Goal: Task Accomplishment & Management: Complete application form

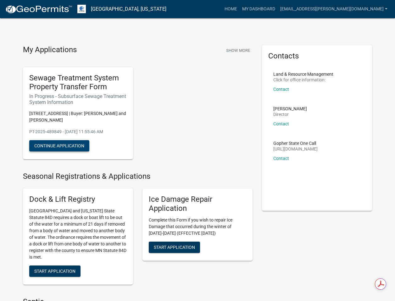
click at [75, 148] on button "Continue Application" at bounding box center [59, 145] width 60 height 11
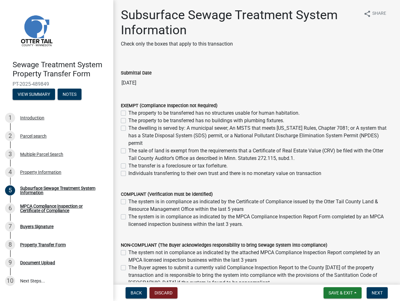
click at [137, 156] on label "The sale of land is exempt from the requirements that a Certificate of Real Est…" at bounding box center [260, 154] width 264 height 15
click at [132, 151] on input "The sale of land is exempt from the requirements that a Certificate of Real Est…" at bounding box center [130, 149] width 4 height 4
checkbox input "true"
checkbox input "false"
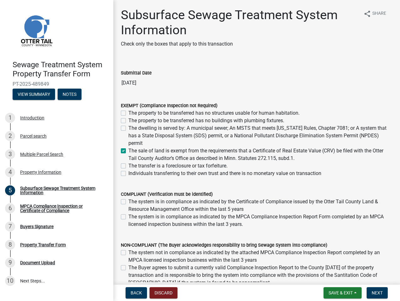
checkbox input "false"
checkbox input "true"
checkbox input "false"
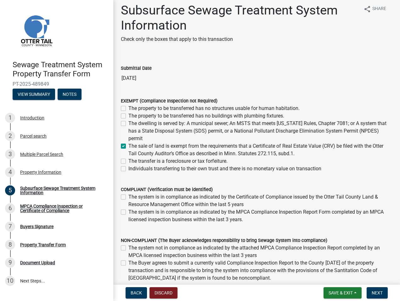
scroll to position [98, 0]
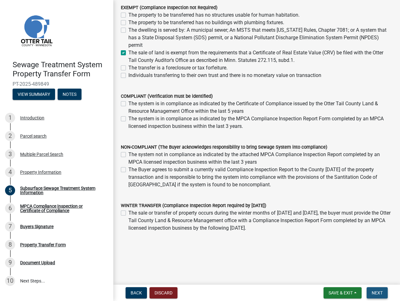
click at [384, 295] on button "Next" at bounding box center [376, 292] width 21 height 11
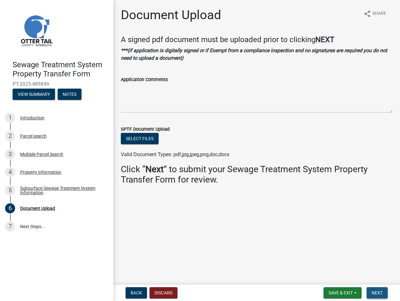
click at [376, 293] on span "Next" at bounding box center [376, 293] width 11 height 5
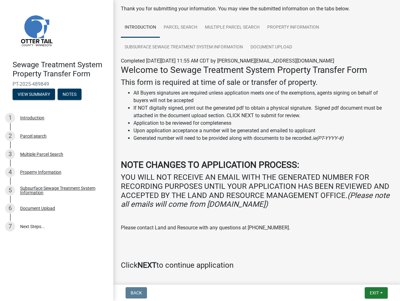
scroll to position [55, 0]
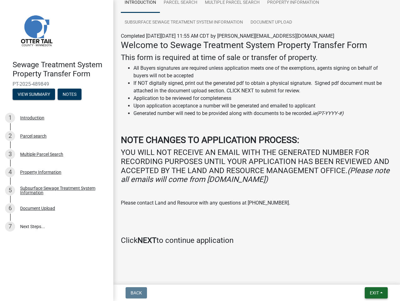
click at [375, 294] on span "Exit" at bounding box center [374, 293] width 9 height 5
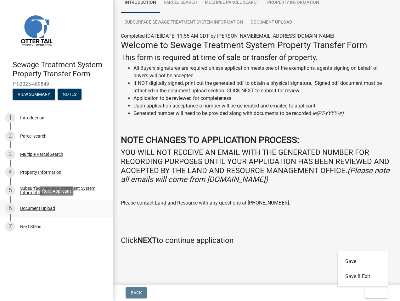
click at [33, 210] on div "Document Upload" at bounding box center [37, 208] width 35 height 4
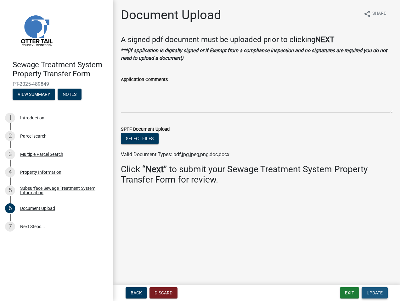
click at [378, 293] on span "Update" at bounding box center [374, 293] width 16 height 5
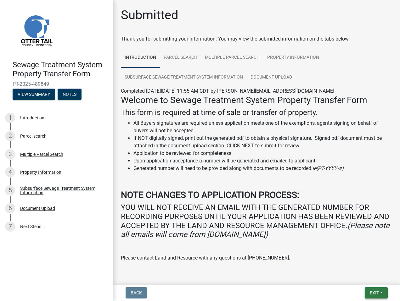
click at [378, 293] on span "Exit" at bounding box center [374, 293] width 9 height 5
click at [354, 278] on button "Save & Exit" at bounding box center [362, 276] width 50 height 15
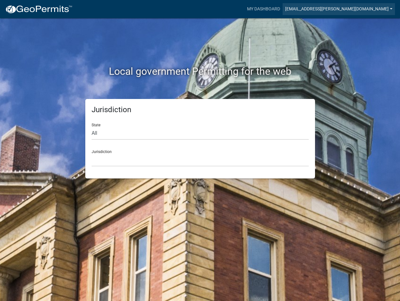
click at [353, 7] on link "[EMAIL_ADDRESS][PERSON_NAME][DOMAIN_NAME]" at bounding box center [338, 9] width 112 height 12
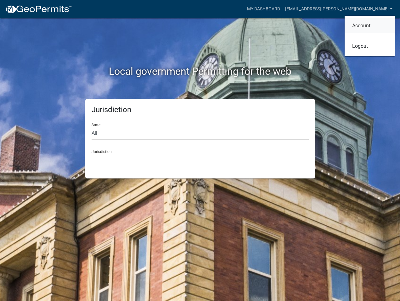
click at [359, 28] on link "Account" at bounding box center [369, 25] width 50 height 15
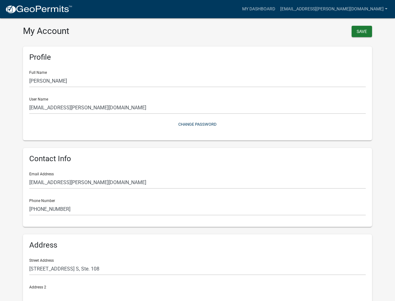
click at [21, 11] on img at bounding box center [38, 9] width 67 height 9
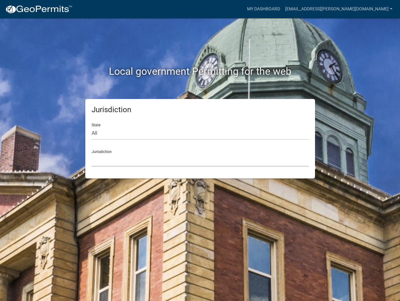
click at [124, 163] on select "Custer County, Colorado Carroll County, Georgia Cook County, Georgia Crawford C…" at bounding box center [200, 160] width 217 height 13
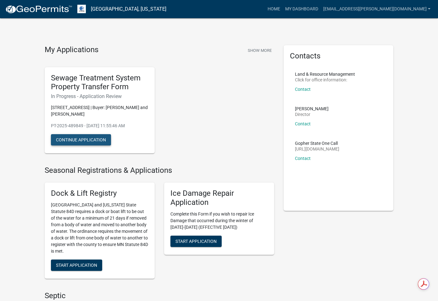
click at [72, 138] on button "Continue Application" at bounding box center [81, 139] width 60 height 11
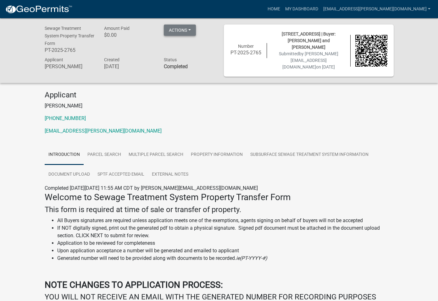
click at [190, 29] on button "Actions" at bounding box center [180, 30] width 32 height 11
click at [190, 115] on p "[PHONE_NUMBER]" at bounding box center [219, 119] width 349 height 8
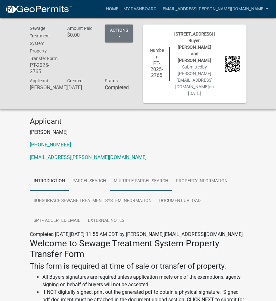
click at [129, 178] on link "Multiple Parcel Search" at bounding box center [141, 181] width 62 height 20
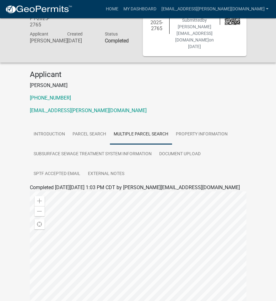
scroll to position [160, 0]
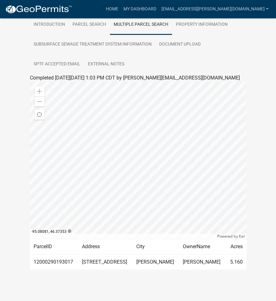
drag, startPoint x: 158, startPoint y: 263, endPoint x: 87, endPoint y: 264, distance: 70.8
click at [155, 263] on td "[PERSON_NAME]" at bounding box center [156, 262] width 47 height 15
click at [51, 263] on td "12000290193017" at bounding box center [54, 262] width 48 height 15
drag, startPoint x: 153, startPoint y: 259, endPoint x: 113, endPoint y: 262, distance: 40.4
click at [152, 259] on td "[PERSON_NAME]" at bounding box center [156, 262] width 47 height 15
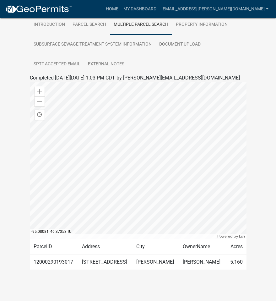
scroll to position [0, 0]
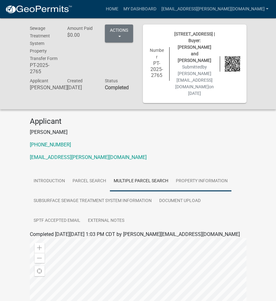
click at [208, 180] on link "Property Information" at bounding box center [201, 181] width 59 height 20
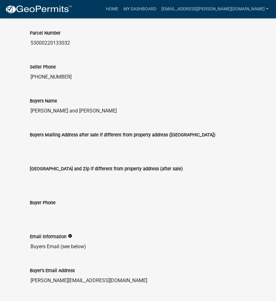
scroll to position [20, 0]
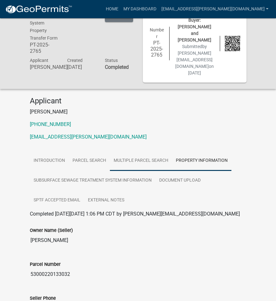
click at [123, 158] on link "Multiple Parcel Search" at bounding box center [141, 161] width 62 height 20
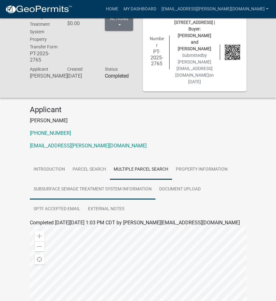
scroll to position [0, 0]
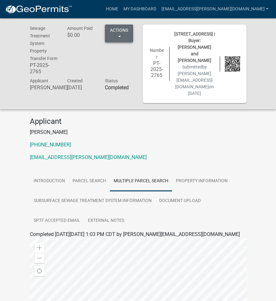
click at [125, 33] on button "Actions" at bounding box center [119, 34] width 28 height 18
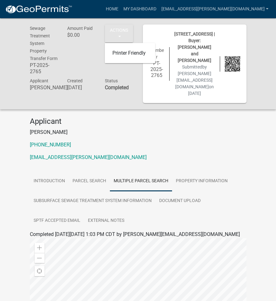
click at [70, 30] on span "Amount Paid" at bounding box center [79, 28] width 25 height 5
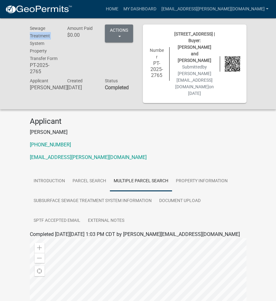
drag, startPoint x: 8, startPoint y: 44, endPoint x: 9, endPoint y: 47, distance: 3.8
click at [9, 47] on div "Sewage Treatment System Property Transfer Form PT-2025-2765 Amount Paid $0.00 A…" at bounding box center [138, 63] width 276 height 91
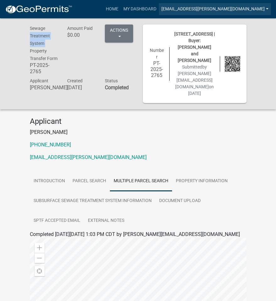
click at [195, 7] on link "[EMAIL_ADDRESS][PERSON_NAME][DOMAIN_NAME]" at bounding box center [215, 9] width 112 height 12
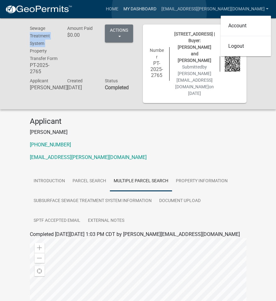
click at [159, 11] on link "My Dashboard" at bounding box center [140, 9] width 38 height 12
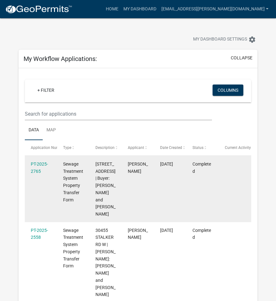
click at [106, 195] on span "[STREET_ADDRESS] | Buyer: [PERSON_NAME] and [PERSON_NAME]" at bounding box center [106, 189] width 20 height 55
click at [97, 162] on span "[STREET_ADDRESS] | Buyer: [PERSON_NAME] and [PERSON_NAME]" at bounding box center [106, 189] width 20 height 55
click at [31, 163] on link "PT-2025-2765" at bounding box center [39, 168] width 17 height 12
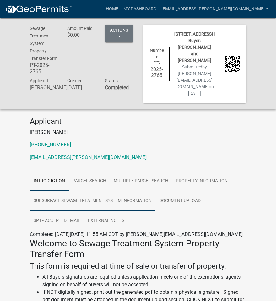
scroll to position [1, 0]
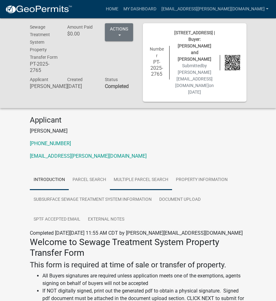
click at [125, 175] on link "Multiple Parcel Search" at bounding box center [141, 180] width 62 height 20
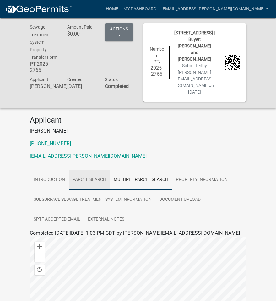
click at [90, 178] on link "Parcel search" at bounding box center [89, 180] width 41 height 20
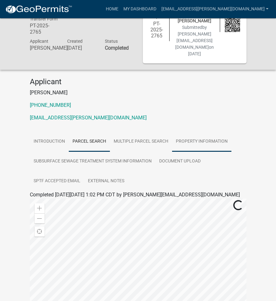
scroll to position [0, 0]
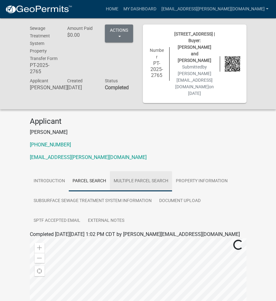
click at [127, 181] on link "Multiple Parcel Search" at bounding box center [141, 181] width 62 height 20
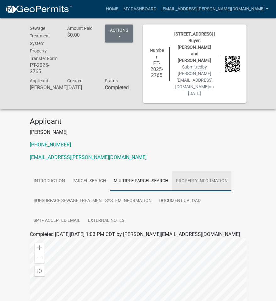
click at [203, 177] on link "Property Information" at bounding box center [201, 181] width 59 height 20
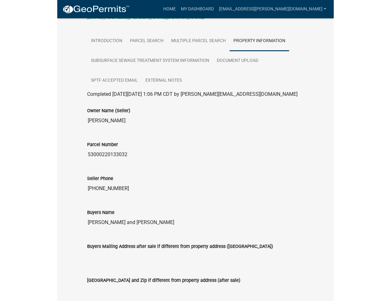
scroll to position [172, 0]
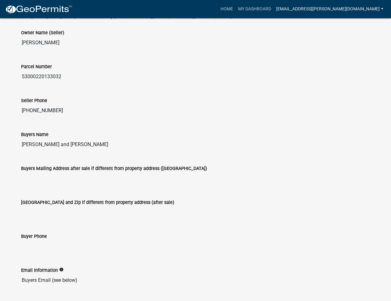
click at [365, 12] on link "[EMAIL_ADDRESS][PERSON_NAME][DOMAIN_NAME]" at bounding box center [330, 9] width 112 height 12
click at [350, 48] on link "Logout" at bounding box center [361, 46] width 50 height 15
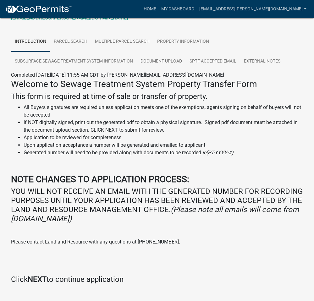
scroll to position [128, 0]
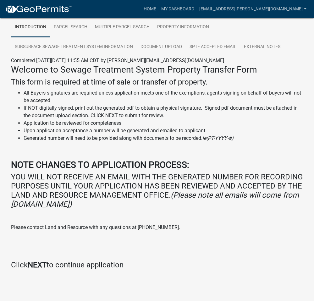
drag, startPoint x: 159, startPoint y: 220, endPoint x: 112, endPoint y: 231, distance: 48.1
click at [159, 220] on div "Welcome to Sewage Treatment System Property Transfer Form This form is required…" at bounding box center [157, 166] width 292 height 205
click at [29, 269] on strong "NEXT" at bounding box center [37, 265] width 19 height 9
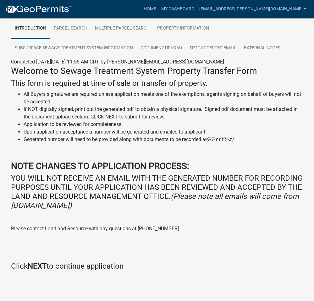
scroll to position [0, 0]
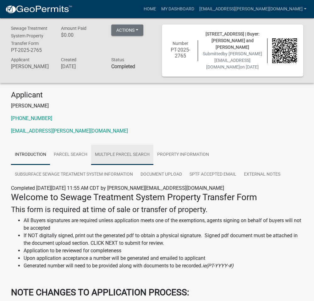
click at [103, 151] on link "Multiple Parcel Search" at bounding box center [122, 155] width 62 height 20
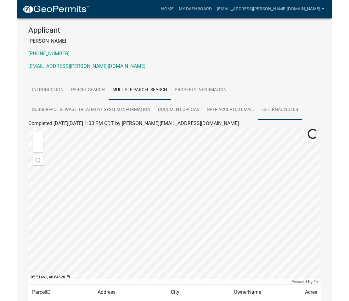
scroll to position [110, 0]
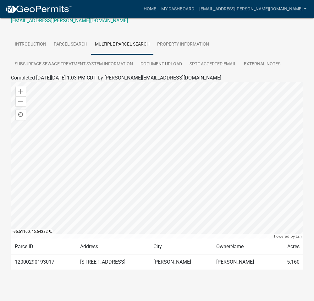
click at [63, 268] on td "12000290193017" at bounding box center [43, 262] width 65 height 15
click at [41, 263] on td "12000290193017" at bounding box center [43, 262] width 65 height 15
drag, startPoint x: 144, startPoint y: 264, endPoint x: 200, endPoint y: 242, distance: 60.0
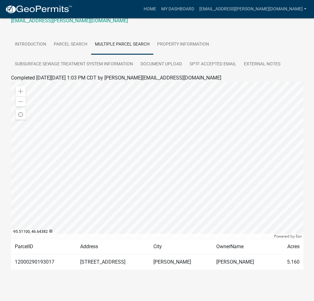
click at [144, 264] on td "[STREET_ADDRESS]" at bounding box center [112, 262] width 73 height 15
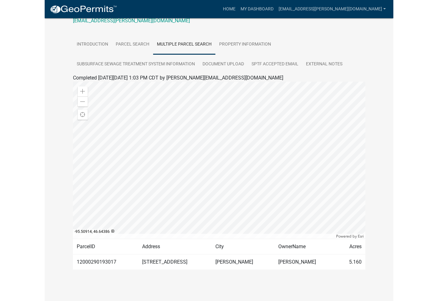
scroll to position [105, 0]
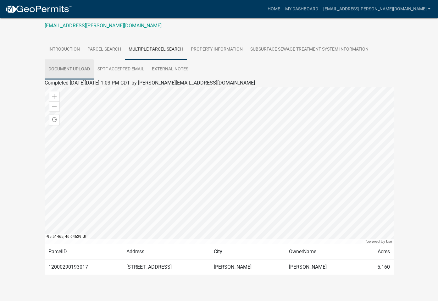
click at [86, 63] on link "Document Upload" at bounding box center [69, 69] width 49 height 20
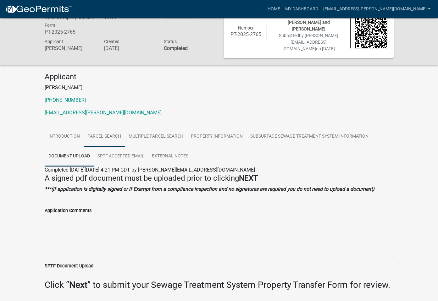
click at [115, 130] on link "Parcel search" at bounding box center [104, 137] width 41 height 20
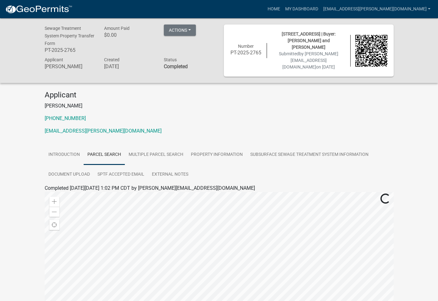
scroll to position [0, 0]
click at [312, 11] on link "My Dashboard" at bounding box center [302, 9] width 38 height 12
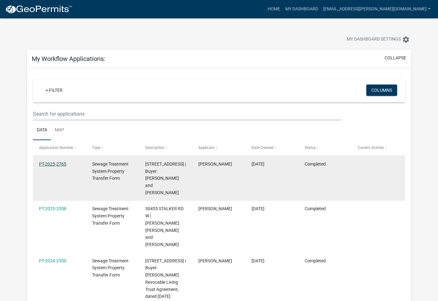
click at [62, 165] on link "PT-2025-2765" at bounding box center [52, 164] width 27 height 5
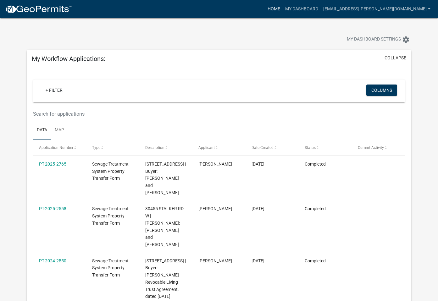
click at [283, 7] on link "Home" at bounding box center [274, 9] width 18 height 12
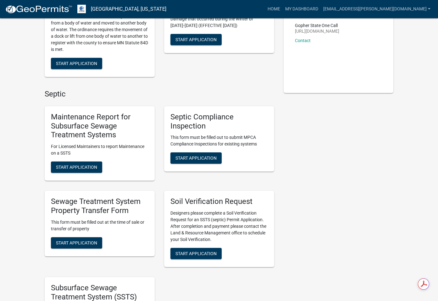
scroll to position [180, 0]
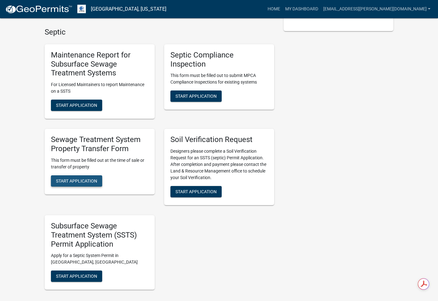
click at [82, 182] on span "Start Application" at bounding box center [76, 180] width 41 height 5
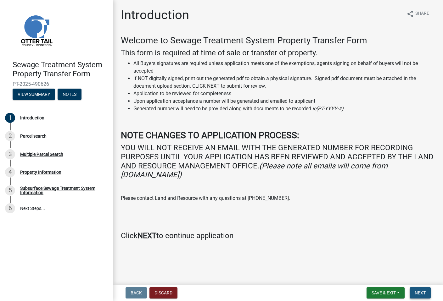
click at [319, 293] on button "Next" at bounding box center [419, 292] width 21 height 11
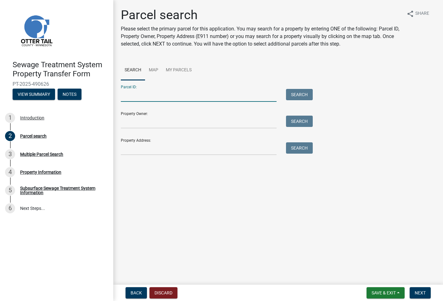
click at [170, 97] on input "Parcel ID:" at bounding box center [199, 95] width 156 height 13
click at [170, 119] on input "Property Owner:" at bounding box center [199, 122] width 156 height 13
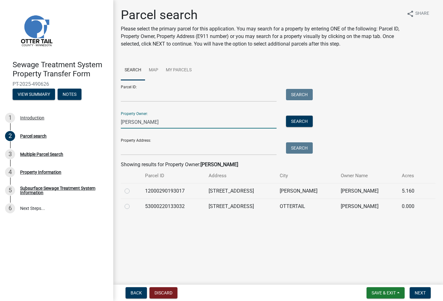
type input "Craig Bergeron"
click at [132, 187] on label at bounding box center [132, 187] width 0 height 0
click at [132, 191] on input "radio" at bounding box center [134, 189] width 4 height 4
radio input "true"
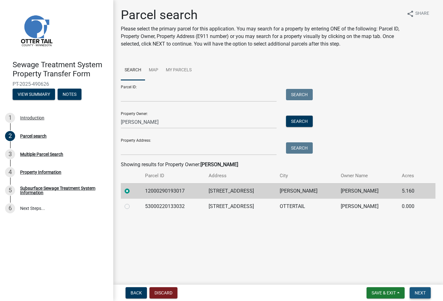
click at [319, 292] on span "Next" at bounding box center [419, 293] width 11 height 5
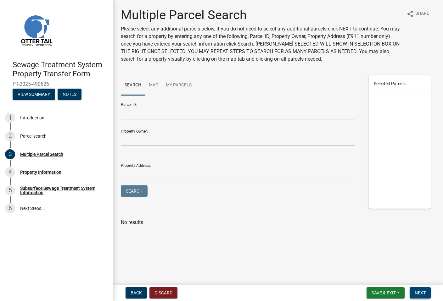
click at [319, 289] on button "Next" at bounding box center [419, 292] width 21 height 11
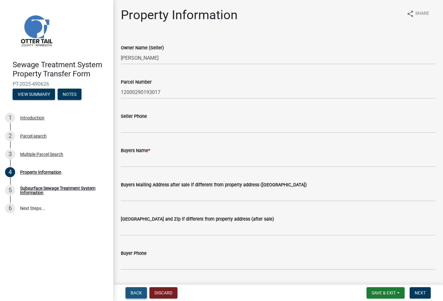
click at [142, 294] on button "Back" at bounding box center [135, 292] width 21 height 11
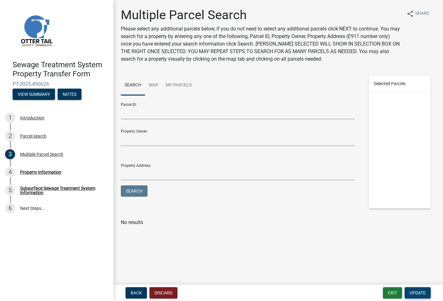
click at [319, 294] on span "Update" at bounding box center [417, 293] width 16 height 5
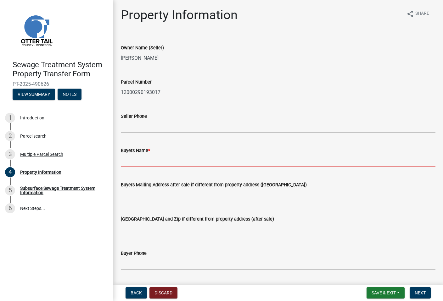
click at [144, 160] on input "Buyers Name *" at bounding box center [278, 160] width 314 height 13
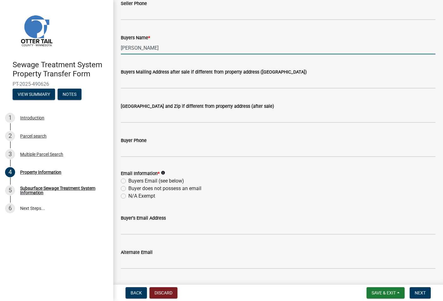
scroll to position [141, 0]
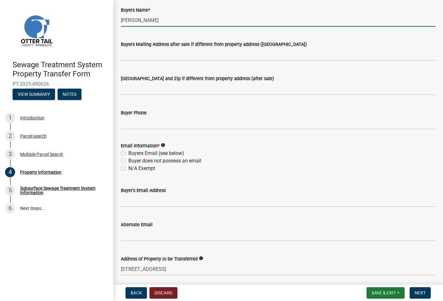
type input "Jared Bergeron"
click at [128, 153] on label "Buyers Email (see below)" at bounding box center [156, 154] width 56 height 8
click at [128, 153] on input "Buyers Email (see below)" at bounding box center [130, 152] width 4 height 4
radio input "true"
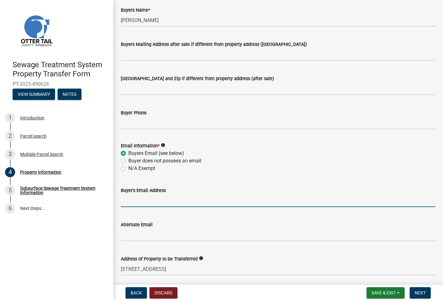
drag, startPoint x: 151, startPoint y: 199, endPoint x: 141, endPoint y: 135, distance: 65.0
click at [151, 198] on input "Buyer's Email Address" at bounding box center [278, 200] width 314 height 13
click at [155, 201] on input "Buyer's Email Address" at bounding box center [278, 200] width 314 height 13
paste input "[PERSON_NAME][EMAIL_ADDRESS][DOMAIN_NAME]"
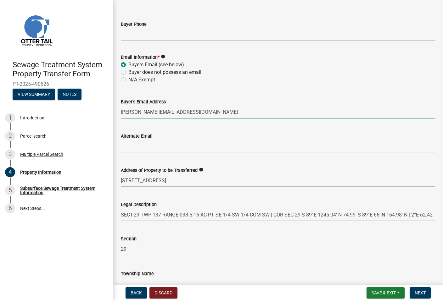
scroll to position [267, 0]
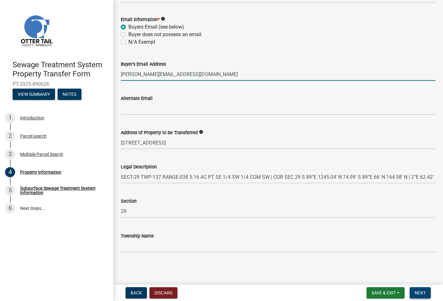
type input "[PERSON_NAME][EMAIL_ADDRESS][DOMAIN_NAME]"
click at [319, 293] on button "Next" at bounding box center [419, 292] width 21 height 11
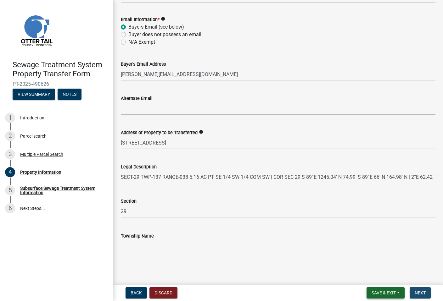
scroll to position [0, 0]
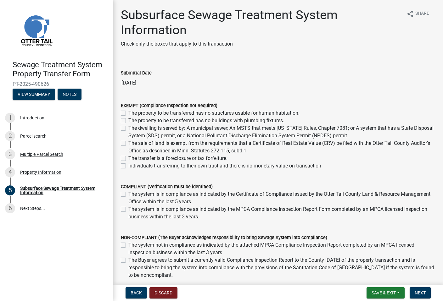
drag, startPoint x: 124, startPoint y: 128, endPoint x: 123, endPoint y: 144, distance: 16.4
click at [123, 144] on div "EXEMPT (Compliance Inspection not Required) The property to be transferred has …" at bounding box center [278, 136] width 314 height 68
click at [128, 143] on label "The sale of land is exempt from the requirements that a Certificate of Real Est…" at bounding box center [281, 147] width 307 height 15
click at [128, 143] on input "The sale of land is exempt from the requirements that a Certificate of Real Est…" at bounding box center [130, 142] width 4 height 4
checkbox input "true"
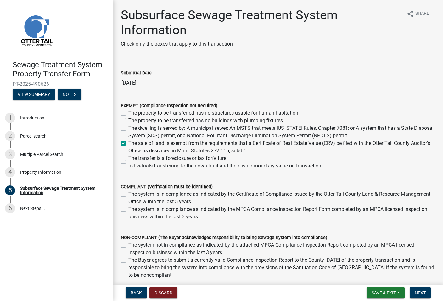
checkbox input "false"
checkbox input "true"
checkbox input "false"
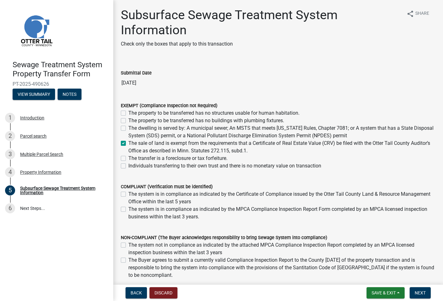
checkbox input "false"
click at [319, 292] on button "Next" at bounding box center [419, 292] width 21 height 11
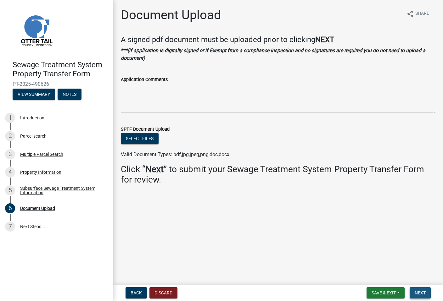
click at [319, 294] on span "Next" at bounding box center [419, 293] width 11 height 5
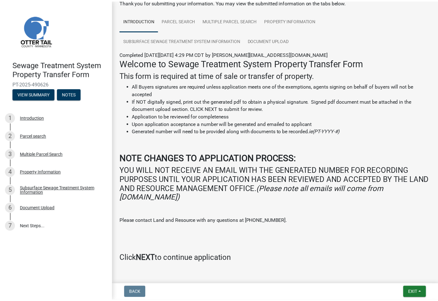
scroll to position [55, 0]
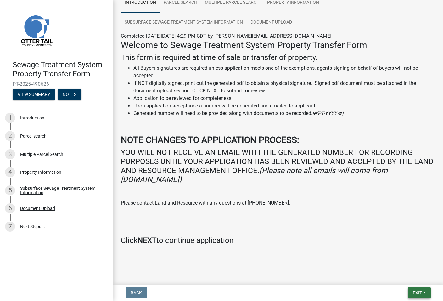
click at [319, 293] on span "Exit" at bounding box center [417, 293] width 9 height 5
click at [319, 277] on button "Save & Exit" at bounding box center [406, 276] width 50 height 15
